Goal: Use online tool/utility: Utilize a website feature to perform a specific function

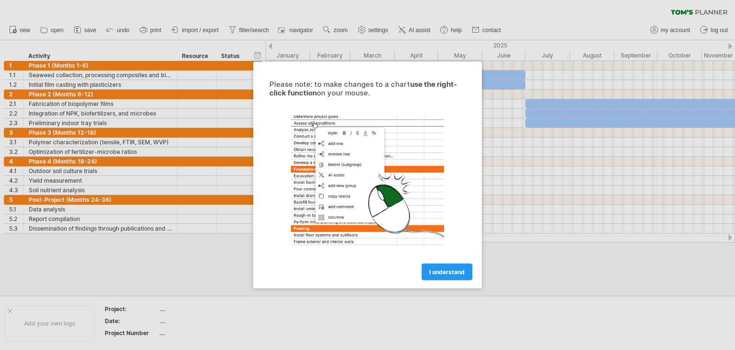
click at [457, 268] on span "I understand" at bounding box center [447, 271] width 35 height 7
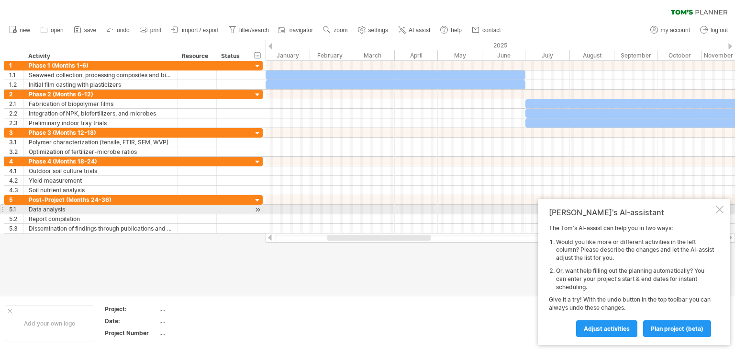
click at [721, 207] on div at bounding box center [720, 209] width 8 height 8
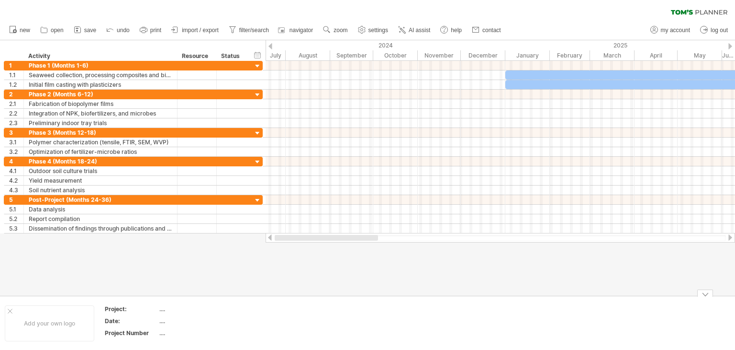
drag, startPoint x: 402, startPoint y: 239, endPoint x: 268, endPoint y: 327, distance: 160.6
click at [268, 327] on div "Trying to reach [DOMAIN_NAME] Connected again... 0% clear filter new 1" at bounding box center [367, 175] width 735 height 350
click at [86, 32] on span "save" at bounding box center [90, 30] width 12 height 7
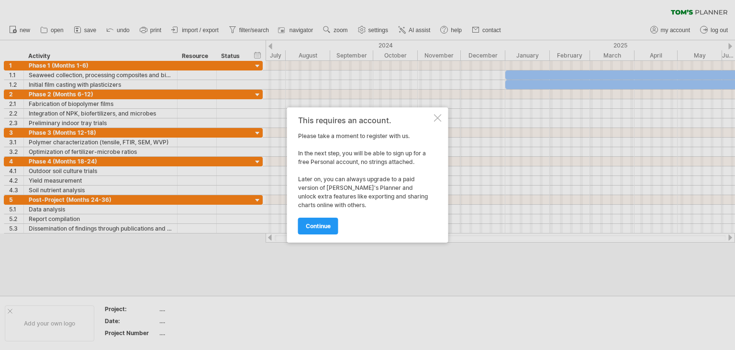
click at [252, 244] on div at bounding box center [367, 175] width 735 height 350
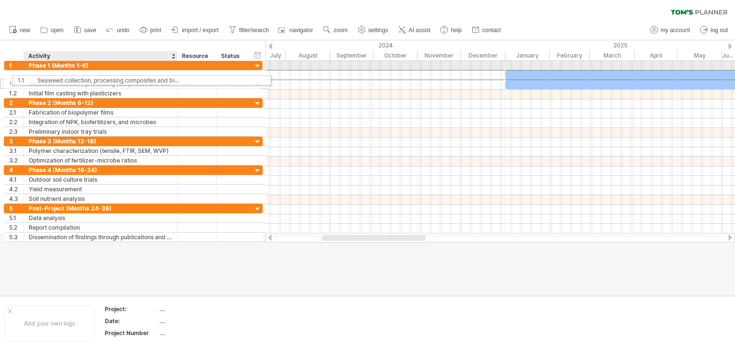
drag, startPoint x: 92, startPoint y: 77, endPoint x: 123, endPoint y: 79, distance: 31.2
click at [124, 79] on div "**********" at bounding box center [133, 79] width 259 height 37
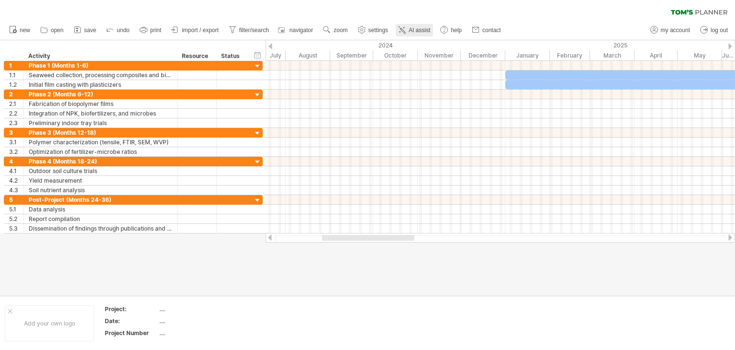
click at [407, 31] on icon at bounding box center [402, 30] width 10 height 10
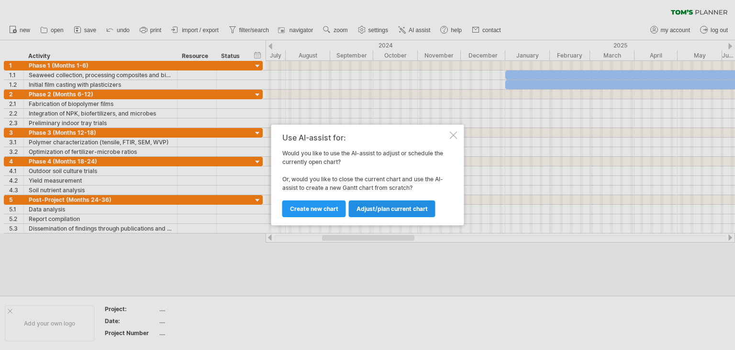
click at [392, 213] on link "Adjust/plan current chart" at bounding box center [392, 208] width 87 height 17
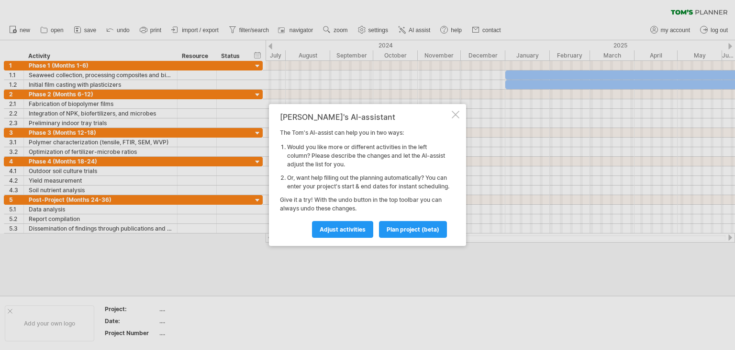
click at [455, 111] on div at bounding box center [456, 115] width 8 height 8
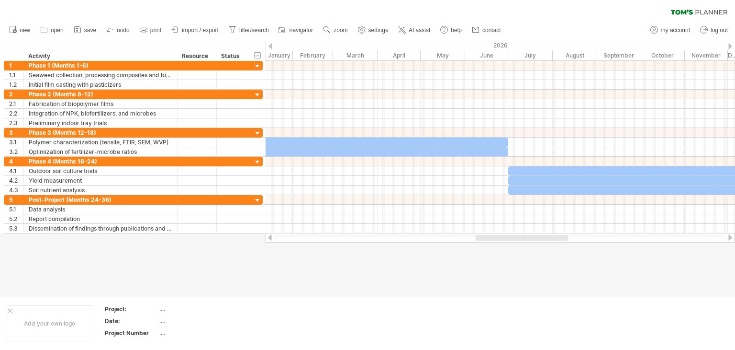
drag, startPoint x: 408, startPoint y: 235, endPoint x: 549, endPoint y: 243, distance: 141.0
click at [555, 246] on div "Trying to reach [DOMAIN_NAME] Connected again... 0% clear filter new 1" at bounding box center [367, 175] width 735 height 350
